Goal: Information Seeking & Learning: Understand process/instructions

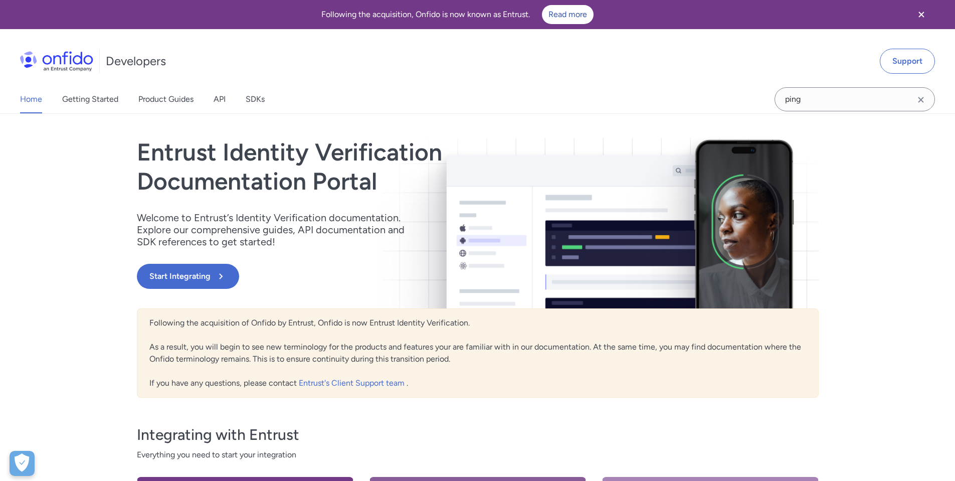
click at [231, 106] on div "Home Getting Started Product Guides API SDKs" at bounding box center [152, 99] width 305 height 28
click at [221, 105] on link "API" at bounding box center [220, 99] width 12 height 28
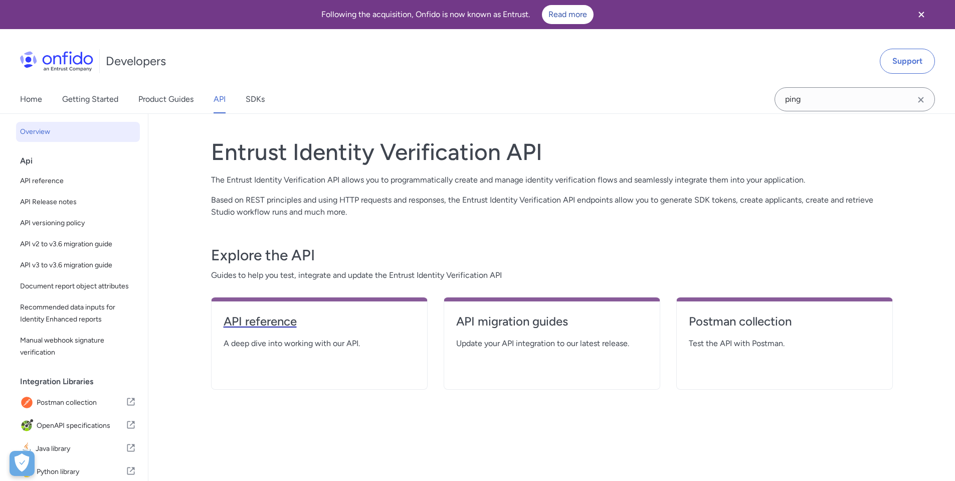
click at [276, 317] on h4 "API reference" at bounding box center [320, 321] width 192 height 16
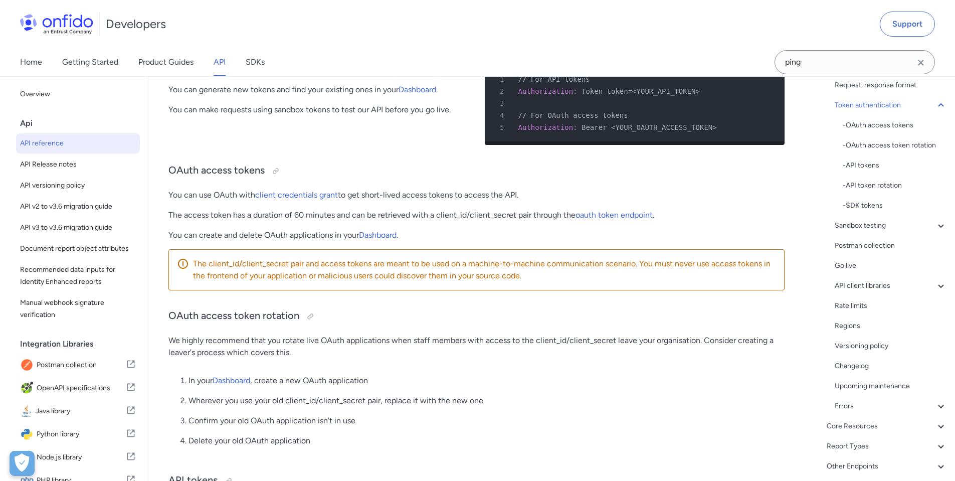
scroll to position [173, 0]
click at [871, 374] on div "Overview Get started (API v3.6) Request, response format Token authentication -…" at bounding box center [880, 207] width 134 height 465
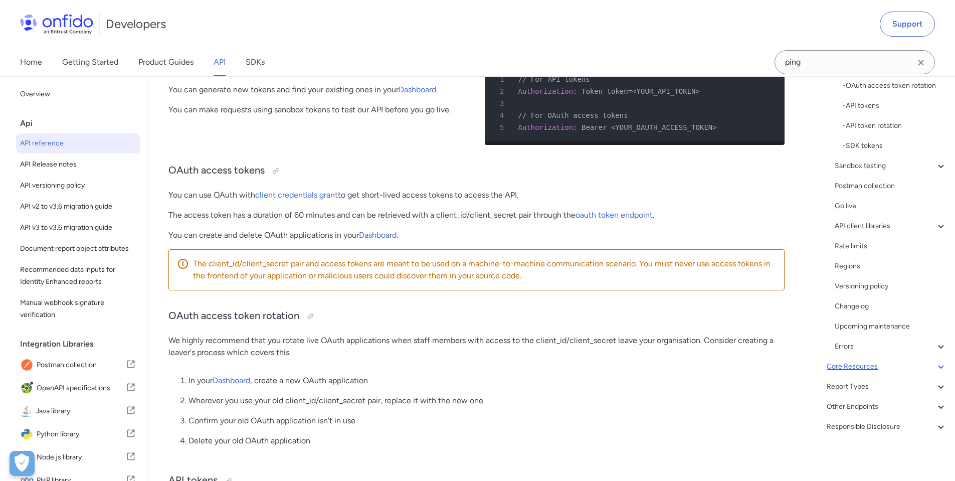
click at [937, 369] on icon at bounding box center [941, 366] width 12 height 12
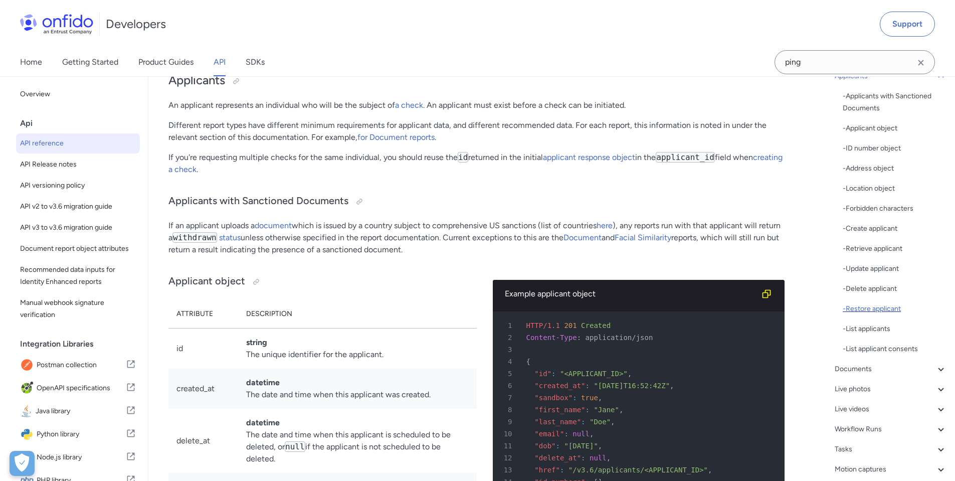
scroll to position [113, 0]
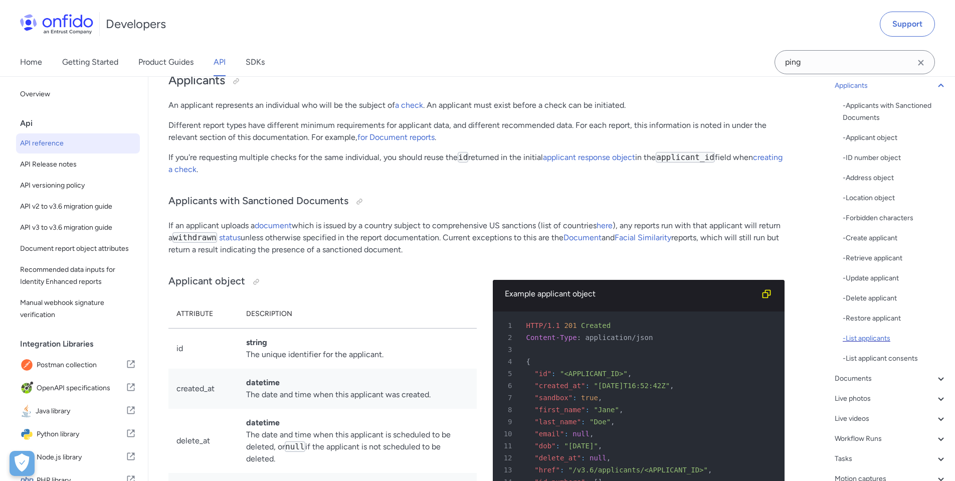
click at [869, 338] on div "- List applicants" at bounding box center [895, 338] width 104 height 12
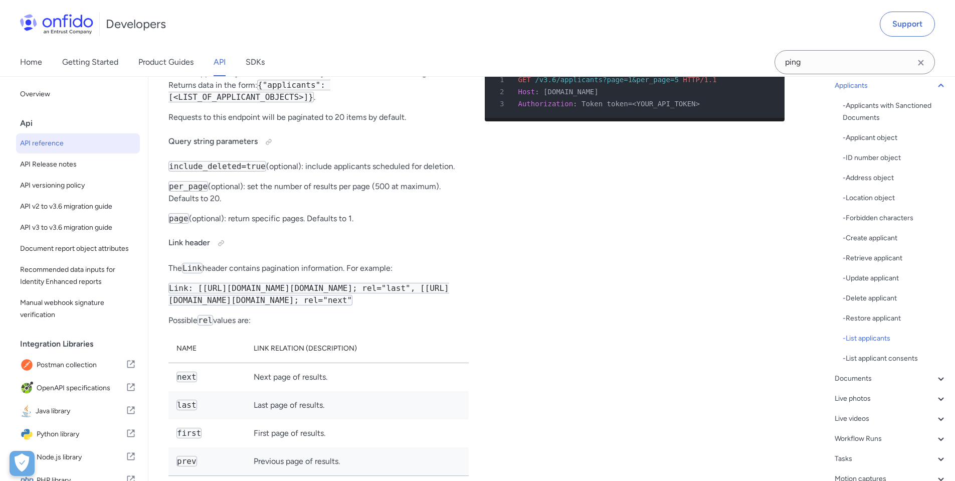
scroll to position [14737, 0]
